Goal: Transaction & Acquisition: Purchase product/service

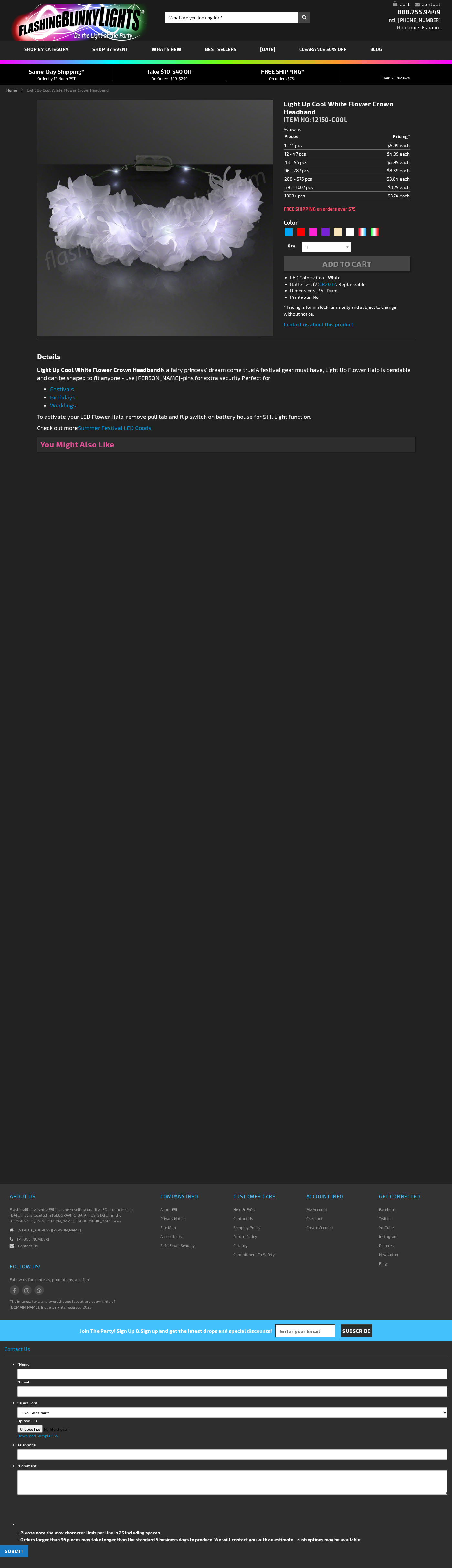
type input "5646"
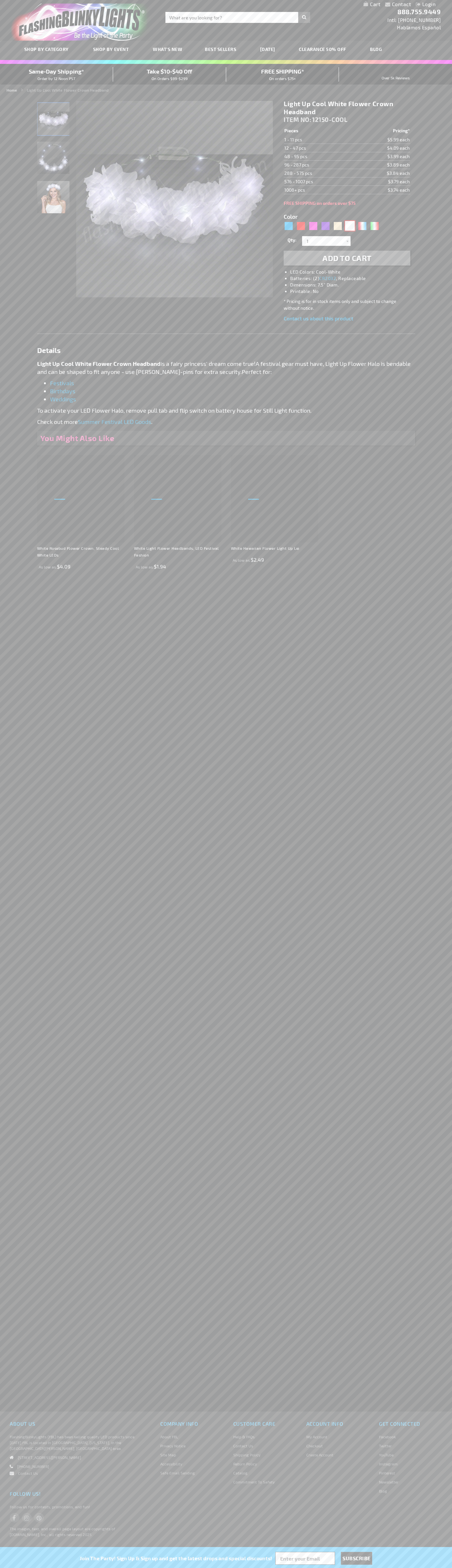
click at [350, 226] on div "White" at bounding box center [350, 226] width 10 height 10
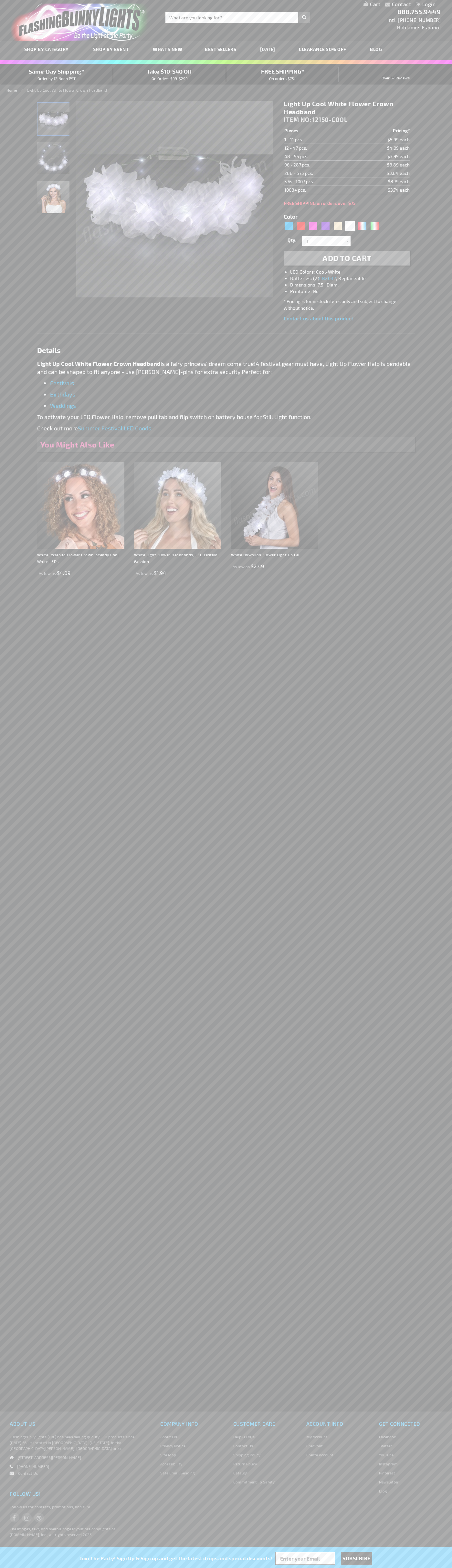
click at [347, 258] on span "Add to Cart" at bounding box center [347, 257] width 49 height 9
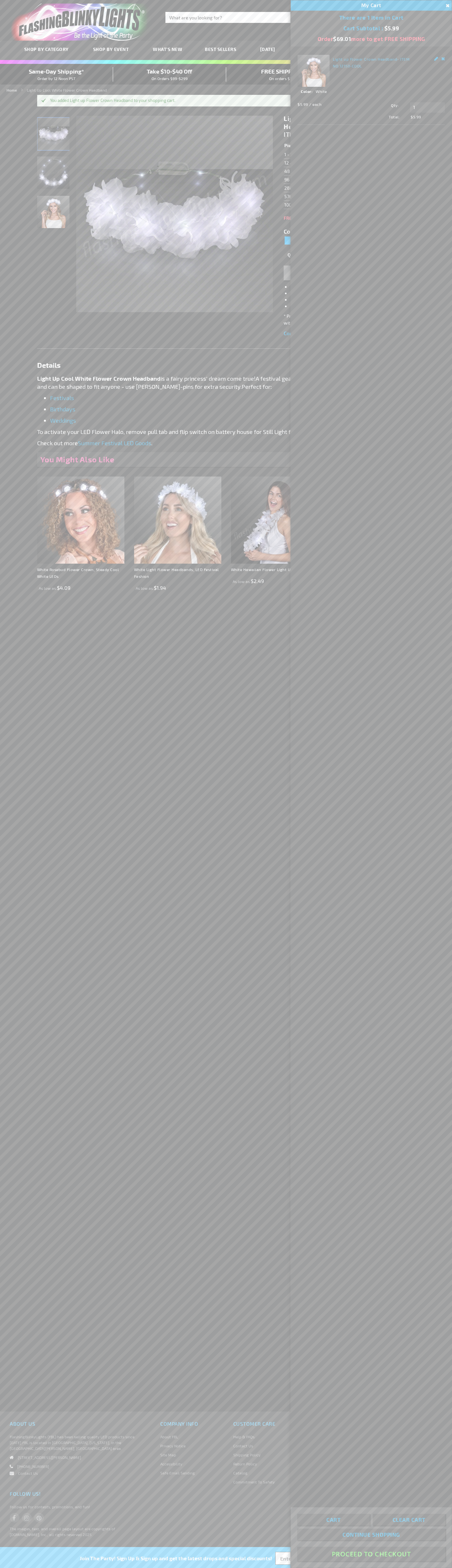
click at [371, 1554] on button "Proceed To Checkout" at bounding box center [371, 1554] width 148 height 15
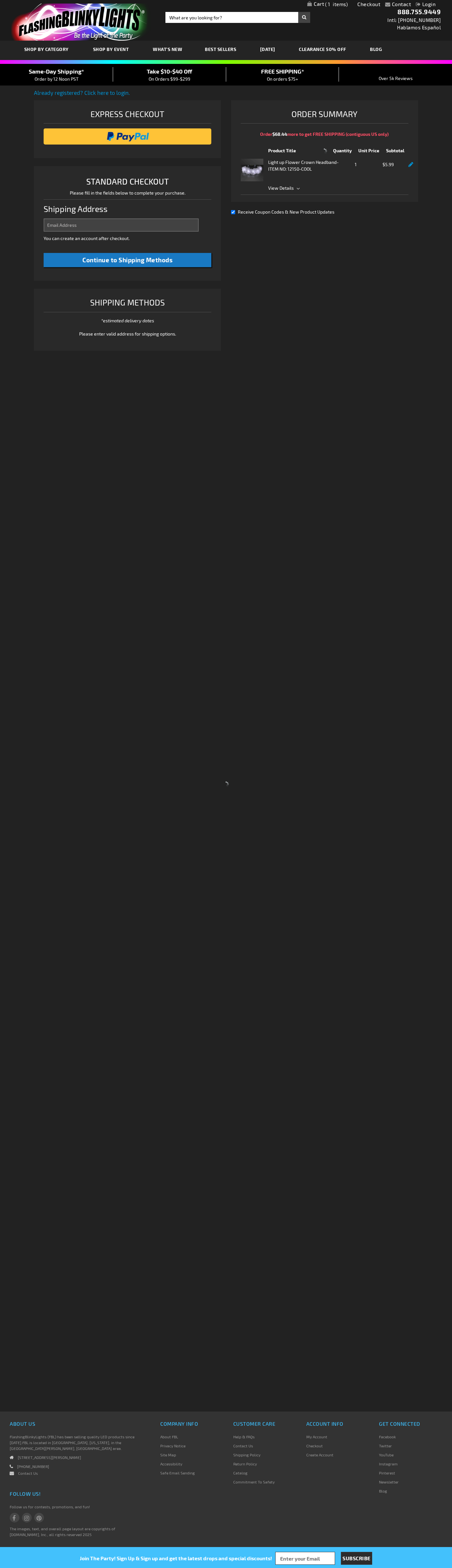
select select "US"
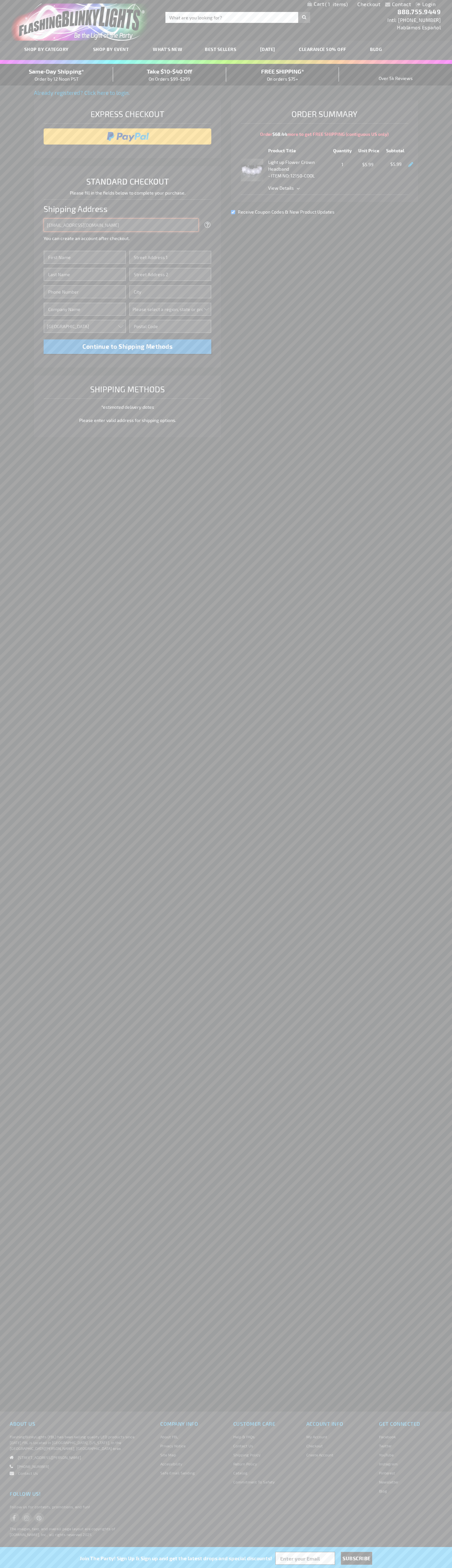
type input "johnsmith005@storebotmail.joonix.net"
type input "John"
type input "201 S. Division St. McKinley Towne Center"
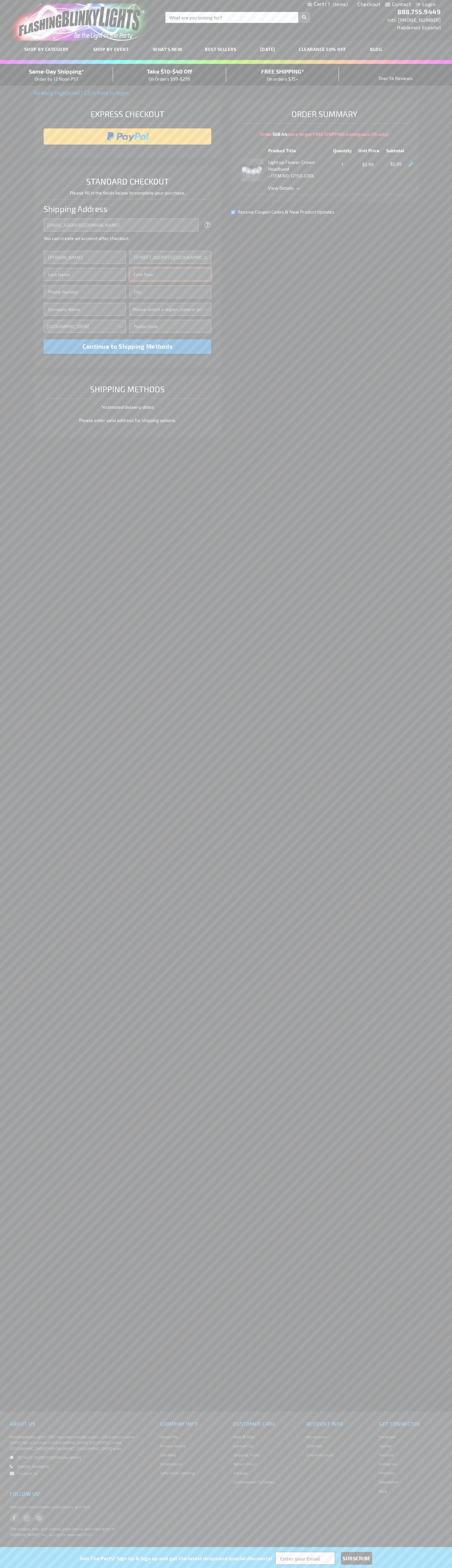
type input "First floor"
type input "ann arbor"
select select "33"
type input "48104"
type input "Smith"
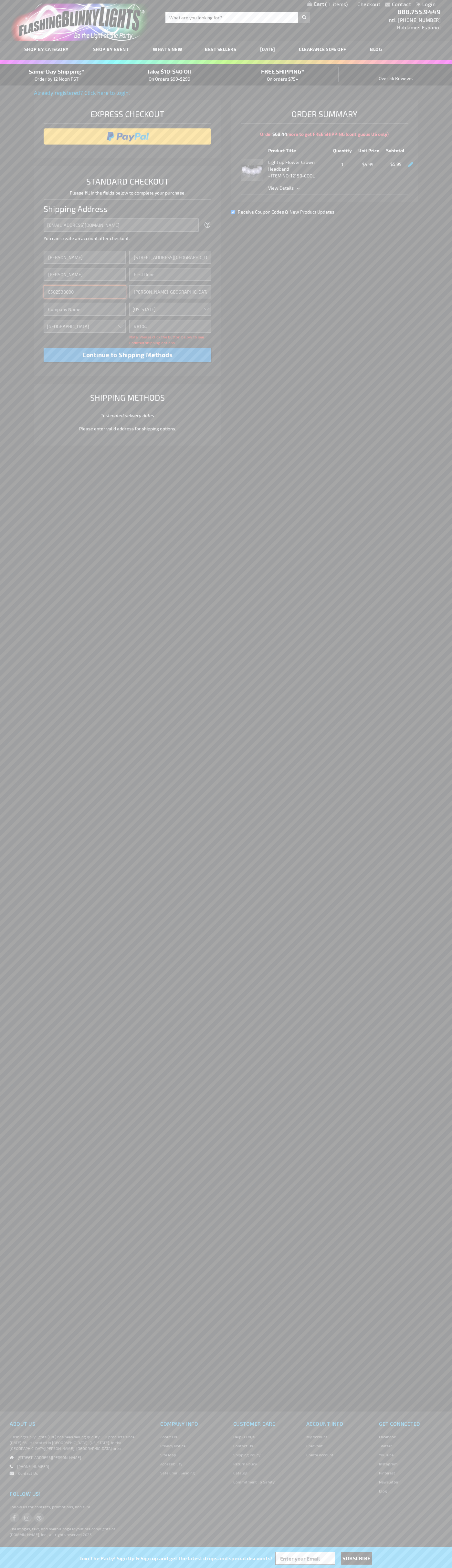
type input "6502530000"
type input "John Smith"
click at [57, 75] on div "Same-Day Shipping* Order by 12 Noon PST" at bounding box center [57, 74] width 113 height 15
click at [127, 136] on input "image" at bounding box center [127, 136] width 161 height 13
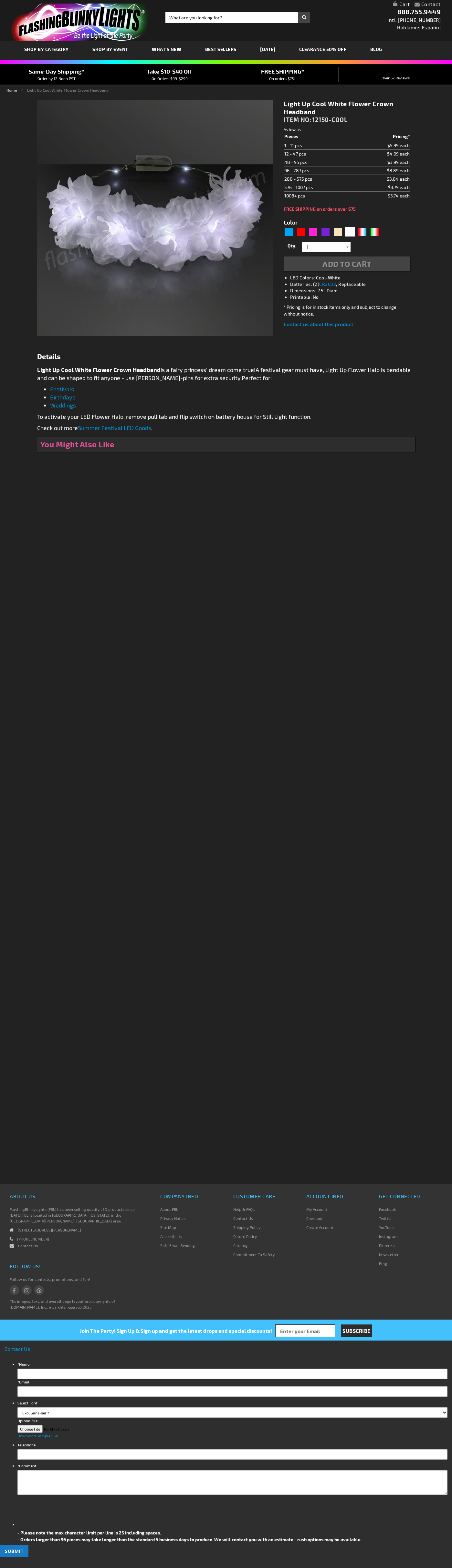
type input "5646"
